Goal: Check status: Check status

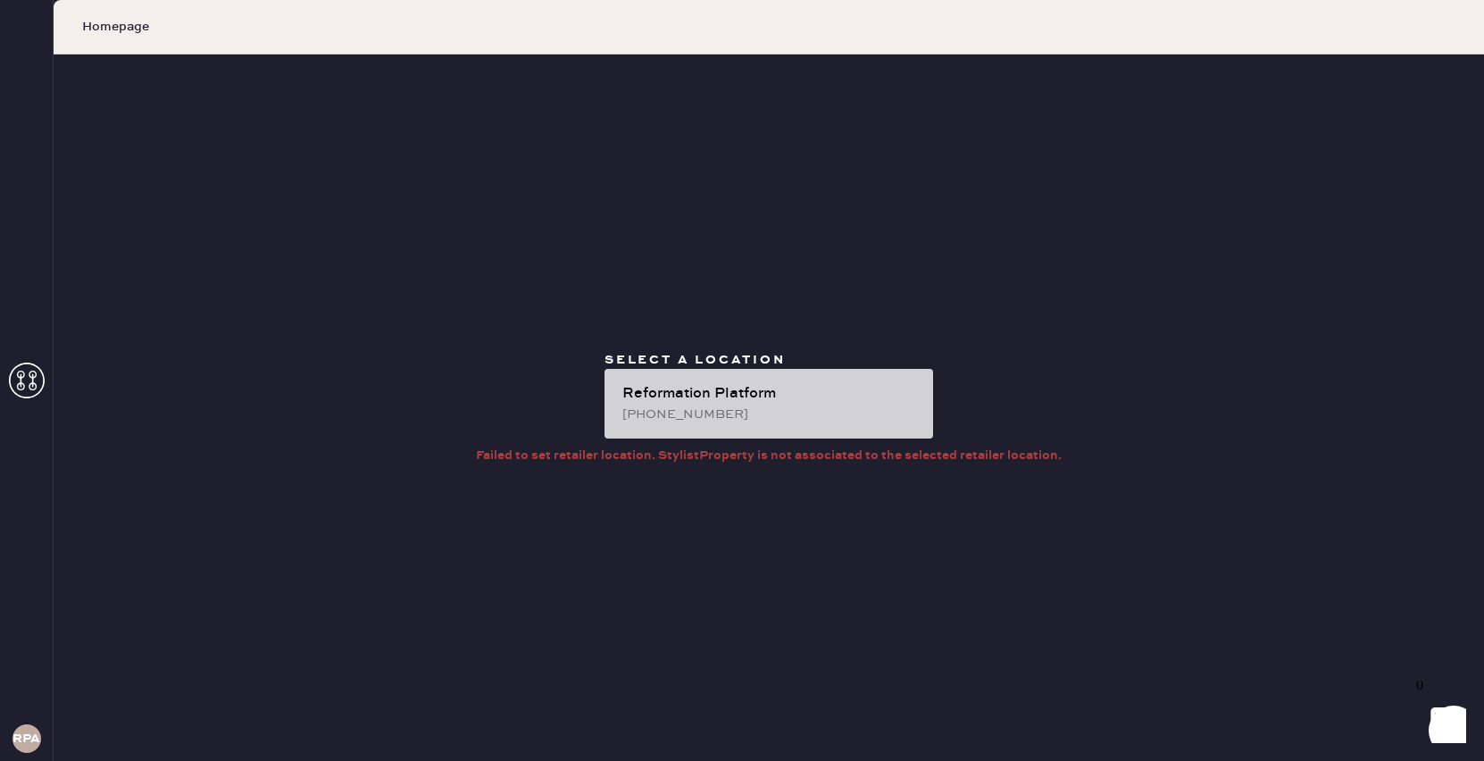
click at [751, 407] on div "[PHONE_NUMBER]" at bounding box center [771, 415] width 297 height 20
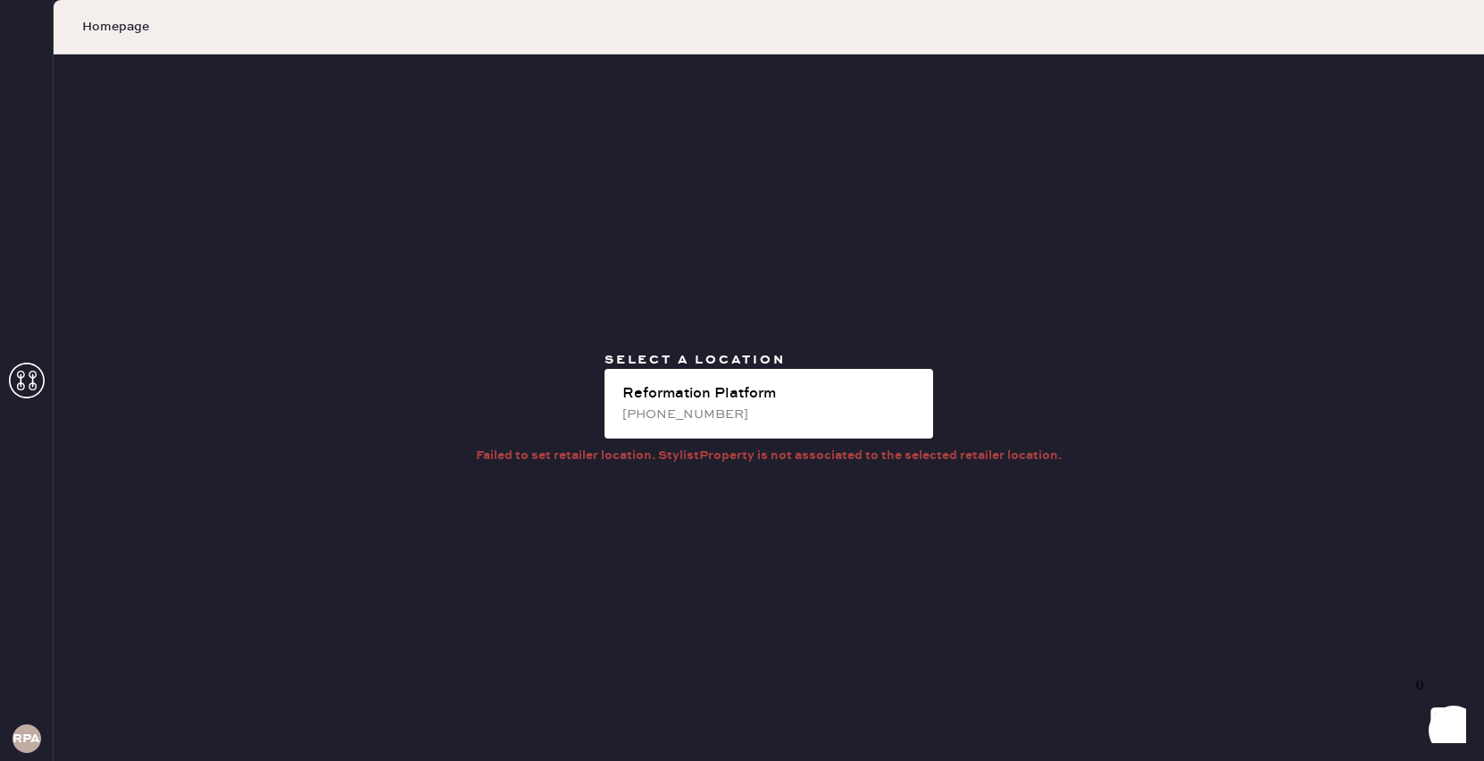
click at [32, 367] on icon at bounding box center [27, 381] width 36 height 36
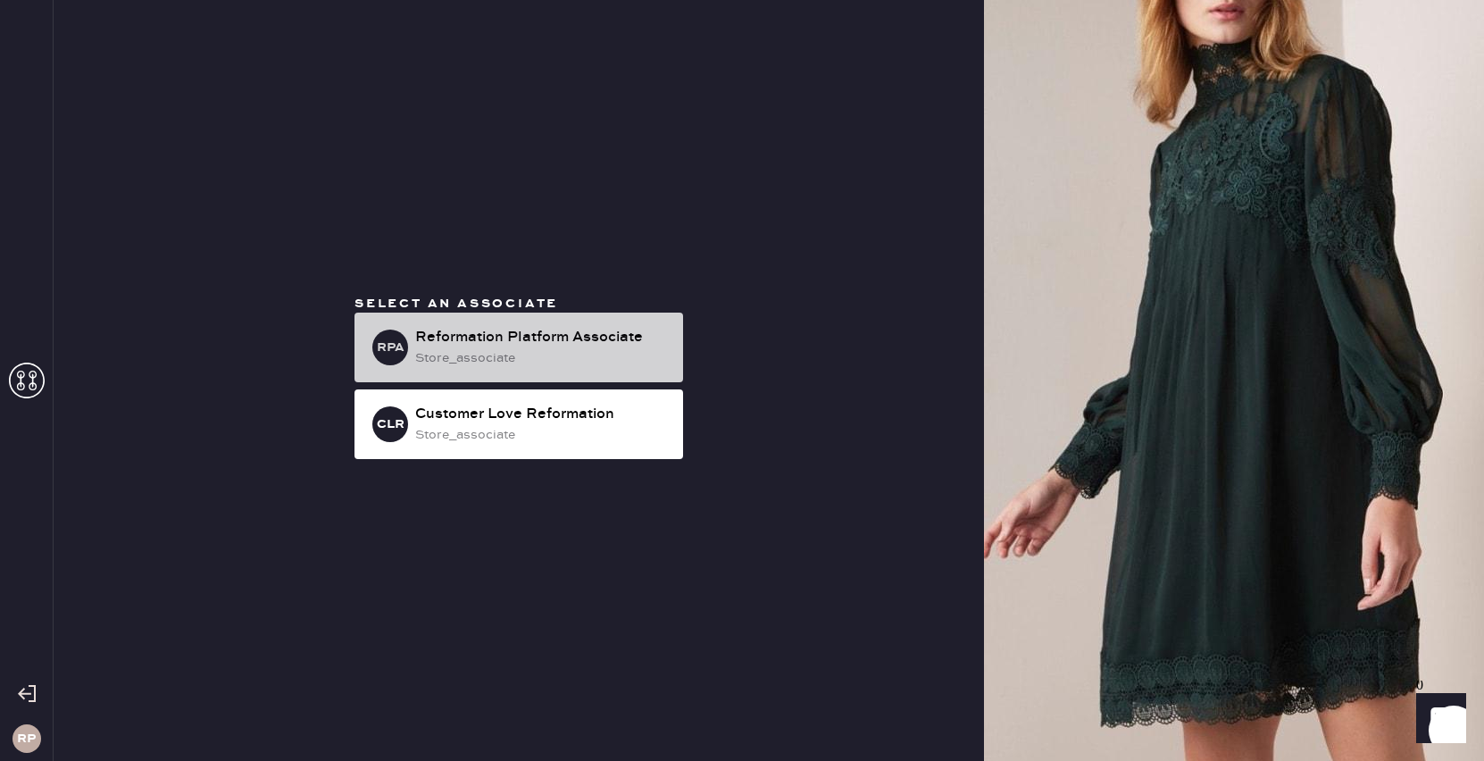
click at [418, 343] on div "Reformation Platform Associate" at bounding box center [542, 337] width 254 height 21
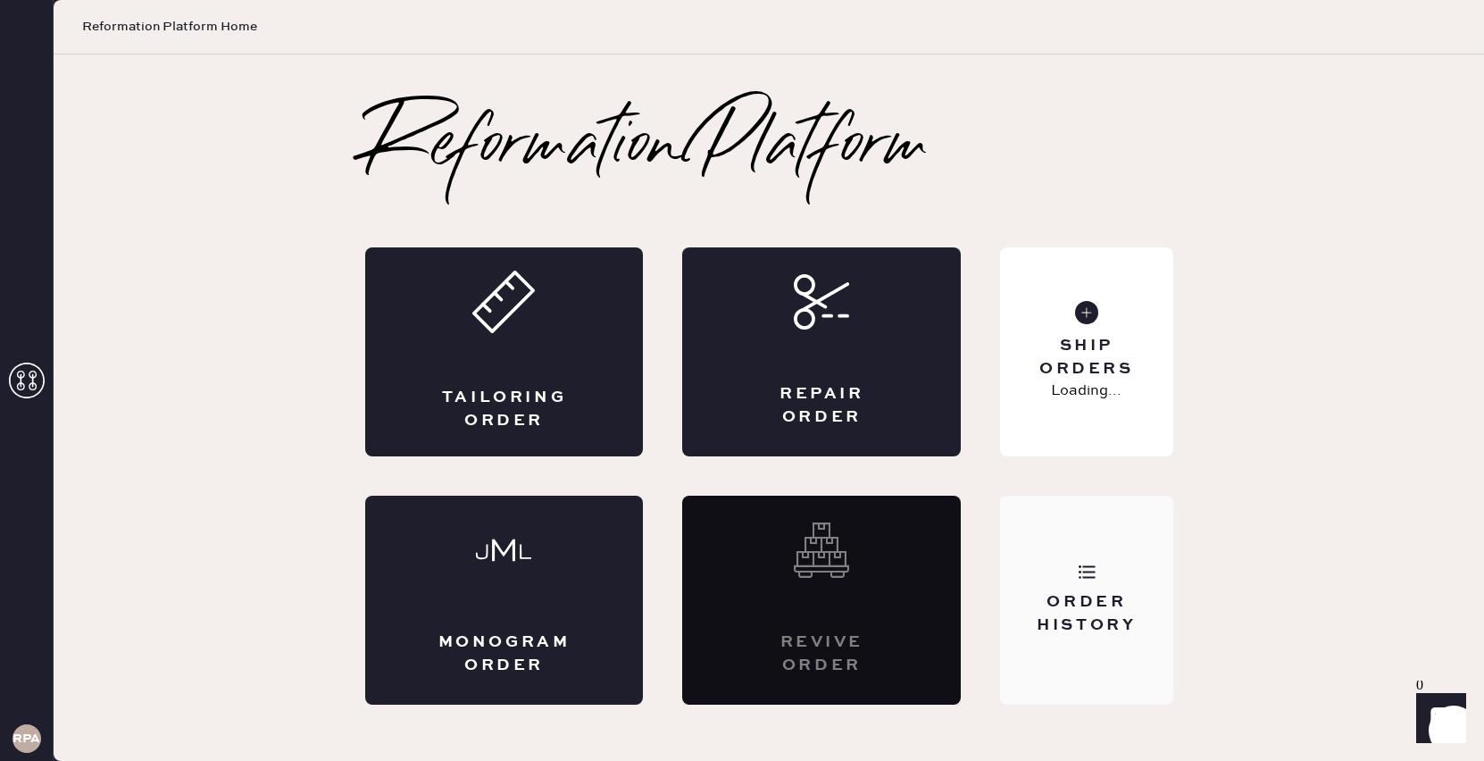
click at [1096, 571] on div "Order History" at bounding box center [1086, 600] width 172 height 209
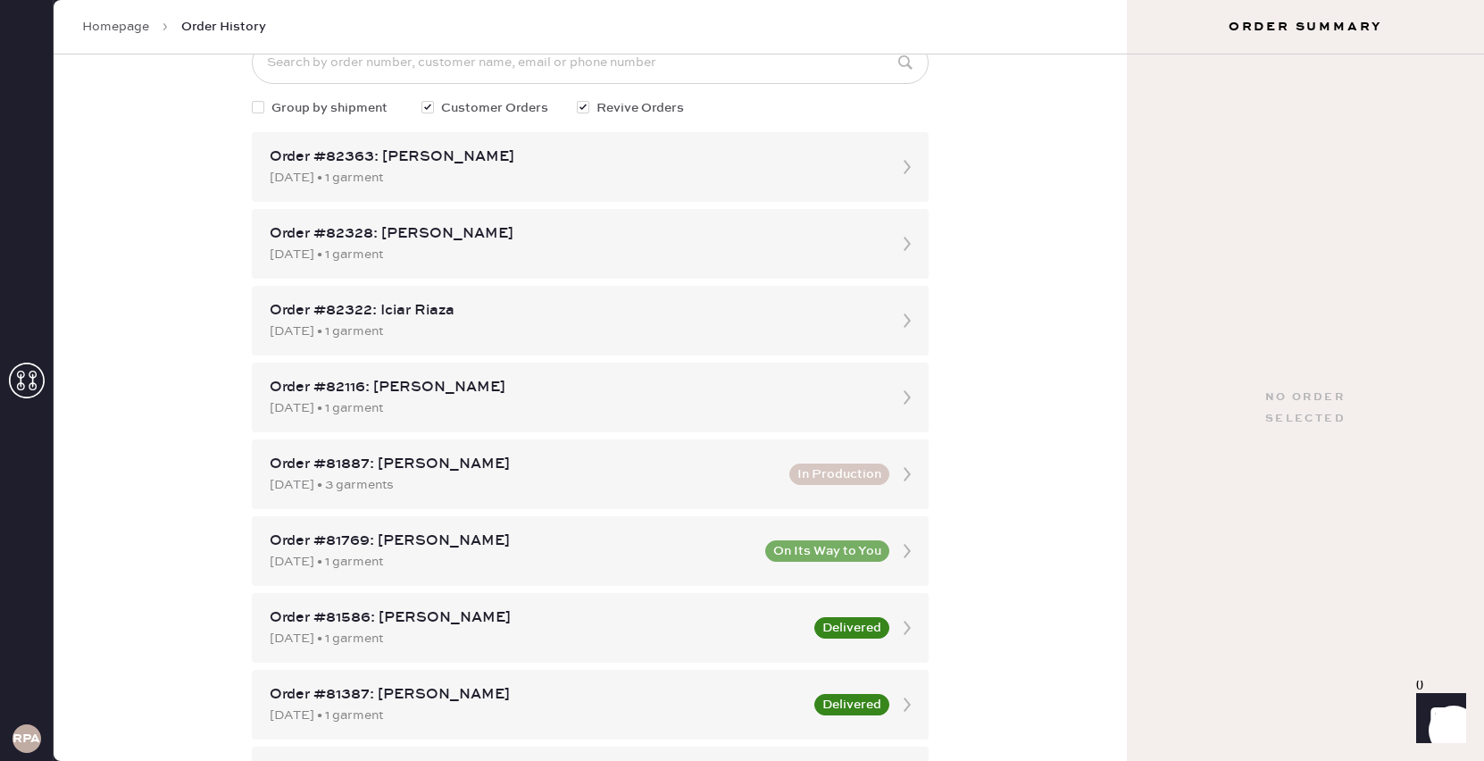
scroll to position [117, 0]
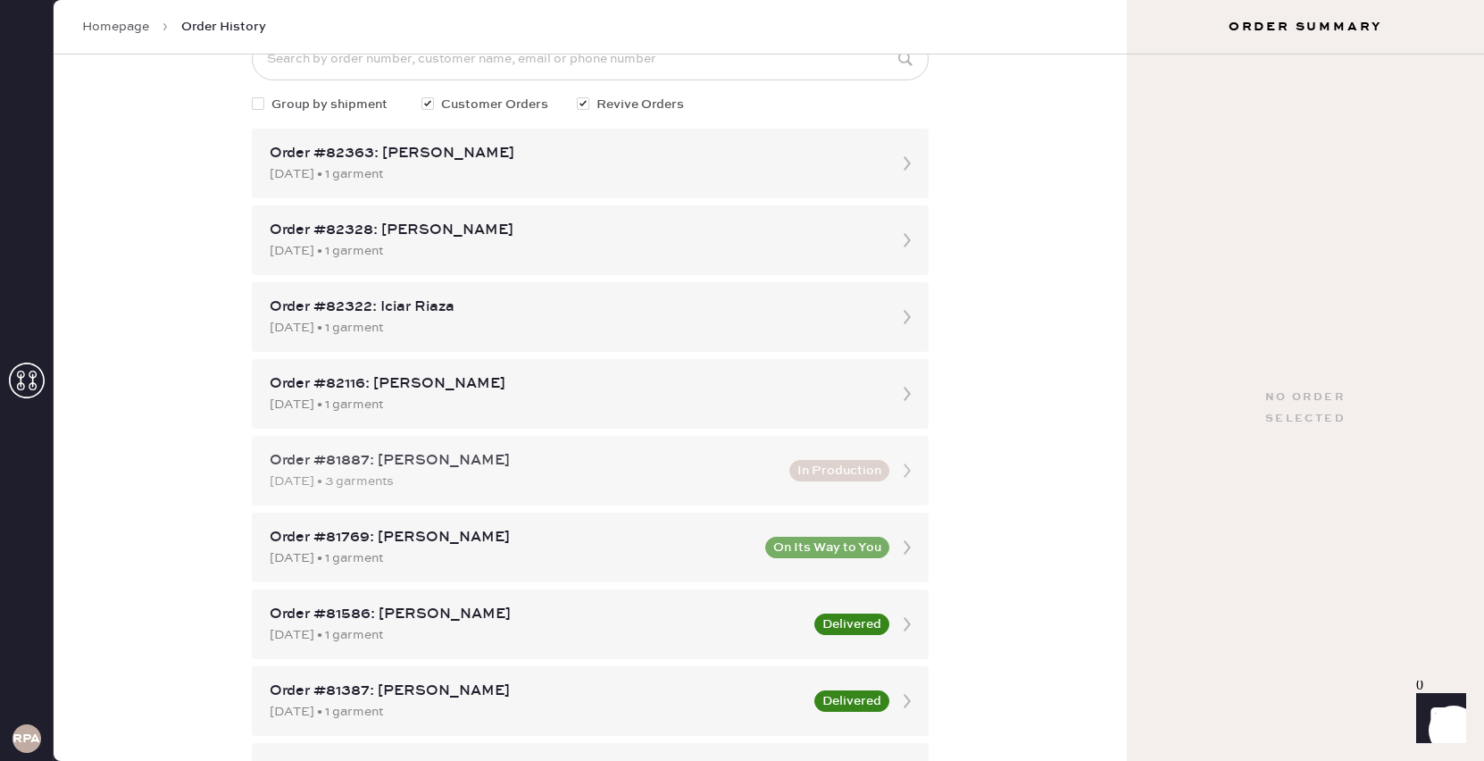
click at [677, 489] on div "[DATE] • 3 garments" at bounding box center [524, 482] width 509 height 20
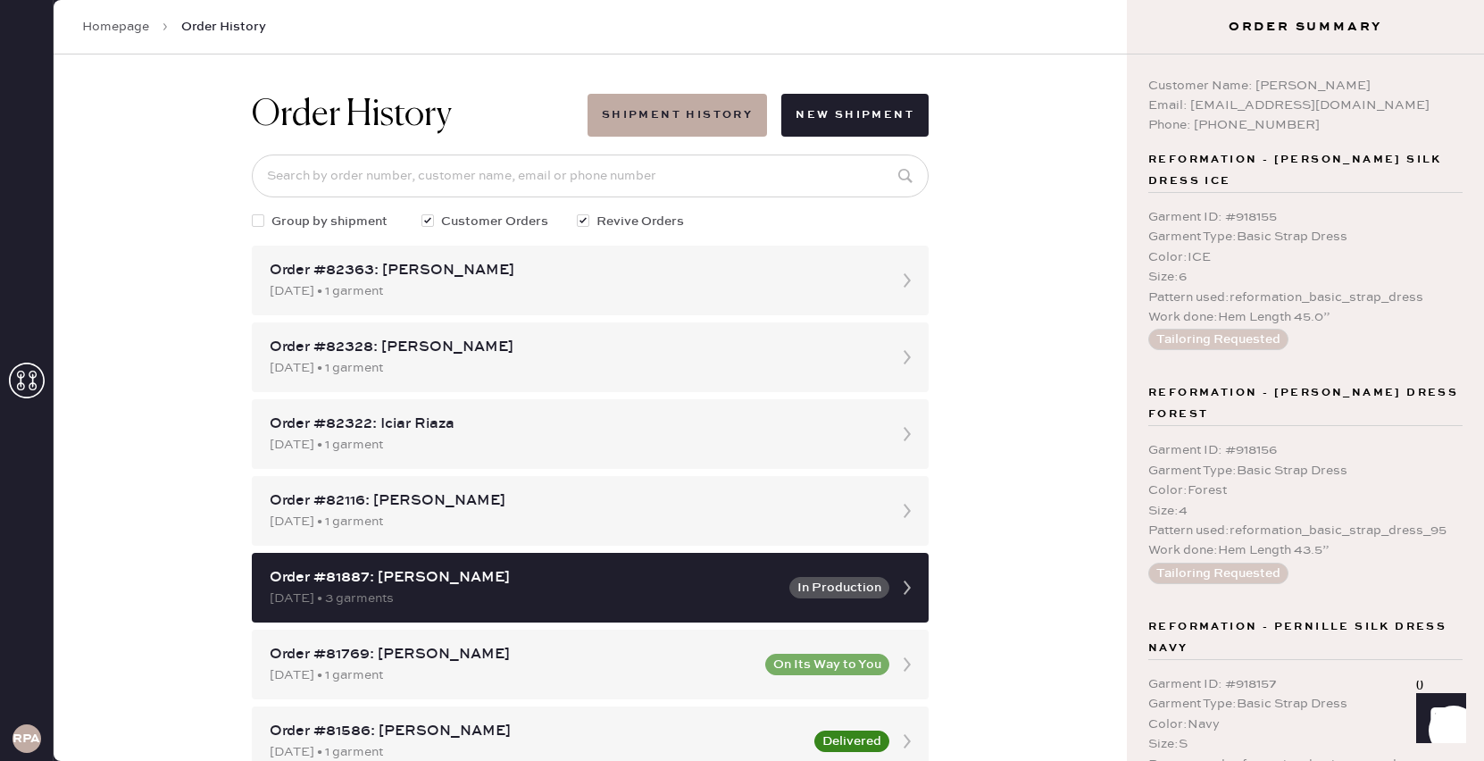
scroll to position [237, 0]
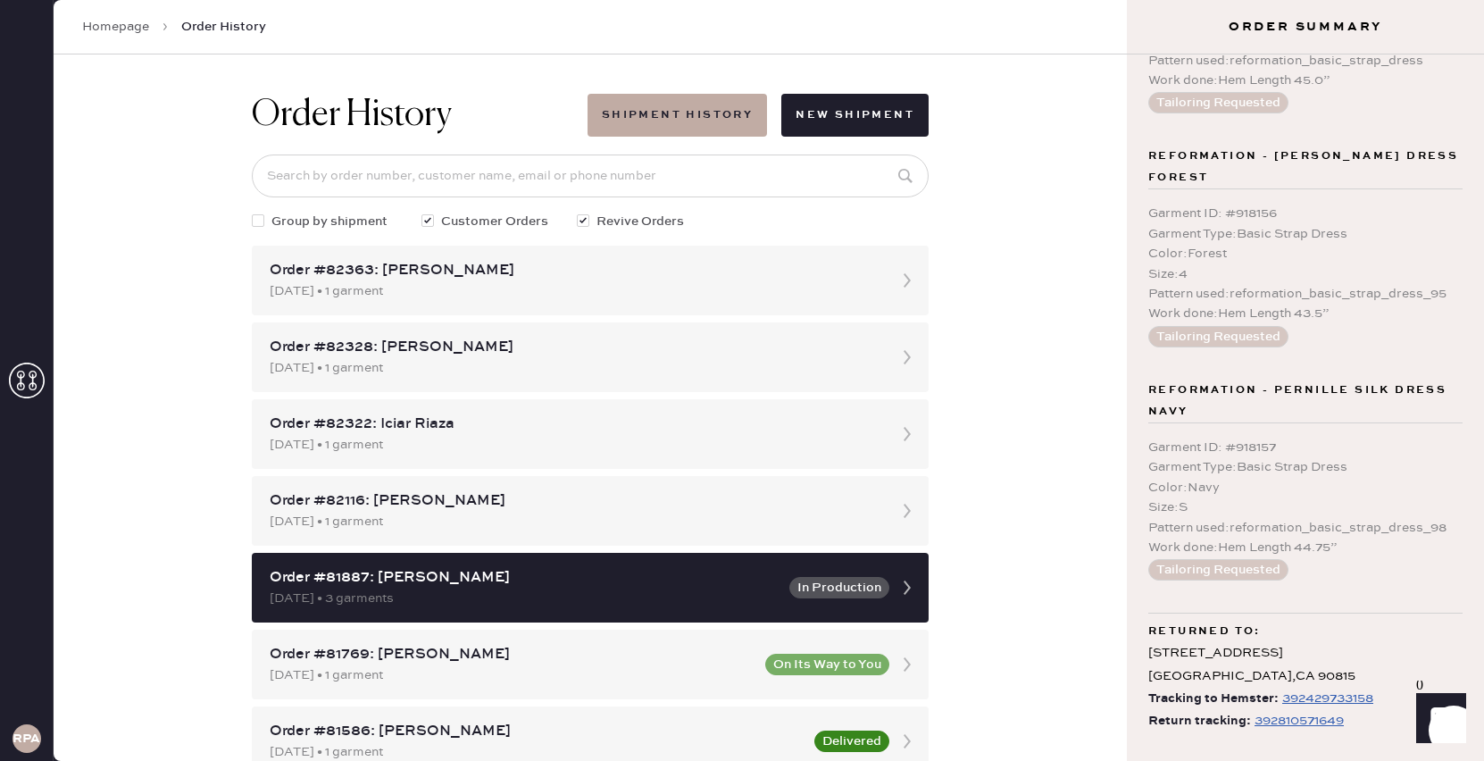
click at [1322, 719] on div "392810571649" at bounding box center [1299, 720] width 89 height 21
click at [105, 20] on link "Homepage" at bounding box center [115, 27] width 67 height 18
